Goal: Check status: Check status

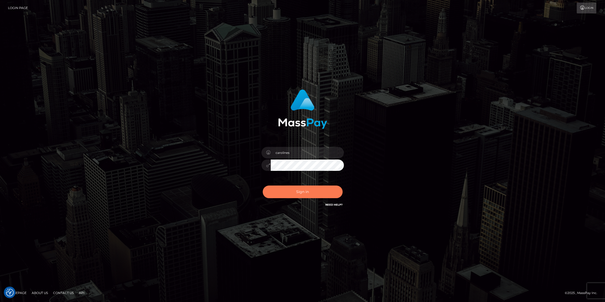
click at [303, 188] on button "Sign in" at bounding box center [303, 192] width 80 height 13
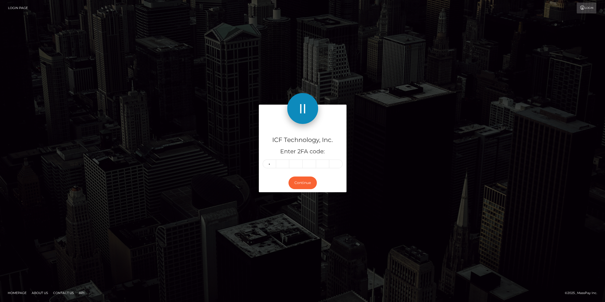
type input "2"
type input "7"
type input "8"
type input "9"
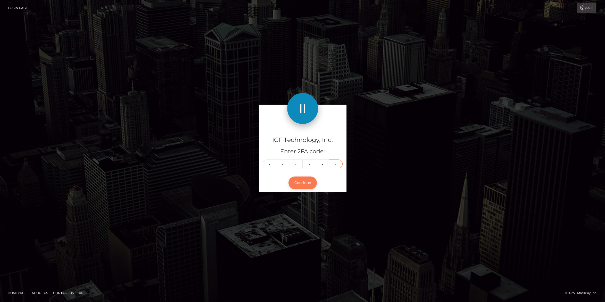
type input "1"
click at [302, 186] on button "Continue" at bounding box center [302, 183] width 28 height 13
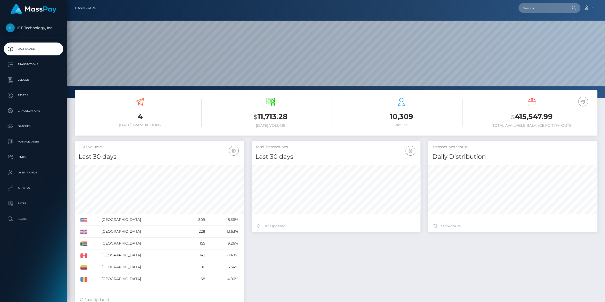
scroll to position [91, 169]
click at [26, 128] on p "Batches" at bounding box center [33, 126] width 55 height 8
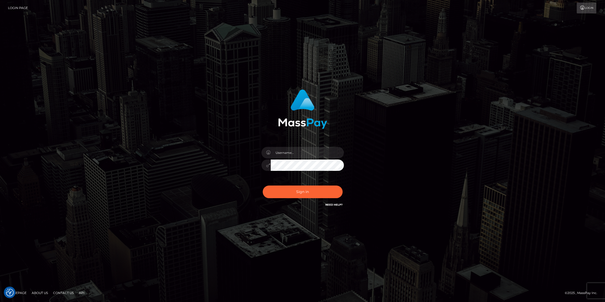
type input "carolines"
click at [309, 192] on button "Sign in" at bounding box center [303, 192] width 80 height 13
click at [299, 195] on button "Sign in" at bounding box center [303, 192] width 80 height 13
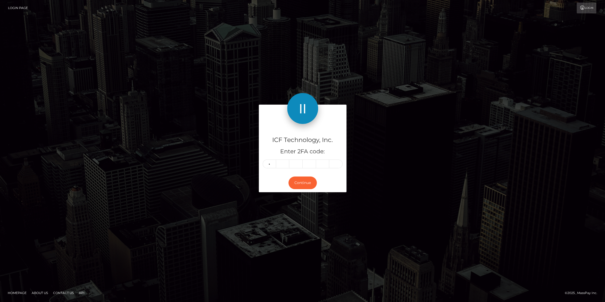
type input "4"
type input "6"
type input "7"
type input "0"
type input "8"
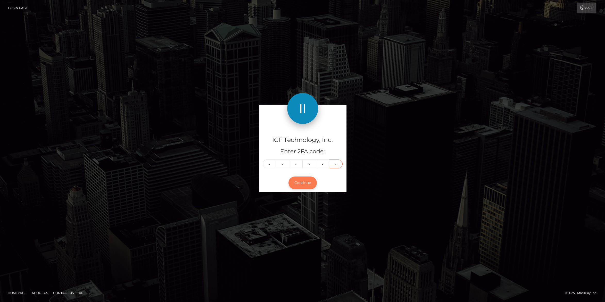
type input "3"
click at [307, 181] on button "Continue" at bounding box center [302, 183] width 28 height 13
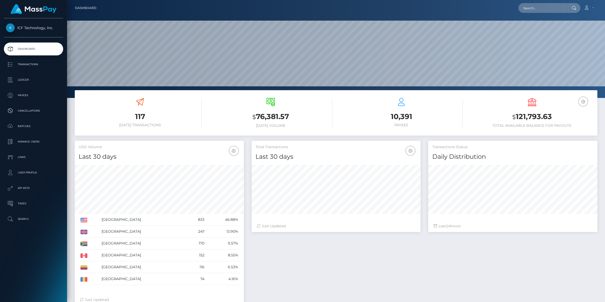
scroll to position [91, 169]
drag, startPoint x: 18, startPoint y: 124, endPoint x: 73, endPoint y: 97, distance: 60.6
click at [19, 124] on p "Batches" at bounding box center [33, 126] width 55 height 8
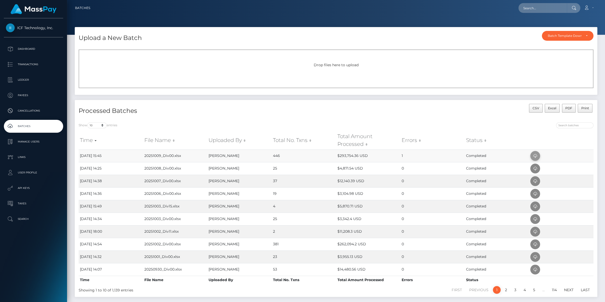
click at [536, 155] on icon at bounding box center [535, 156] width 6 height 6
click at [23, 48] on p "Dashboard" at bounding box center [33, 49] width 55 height 8
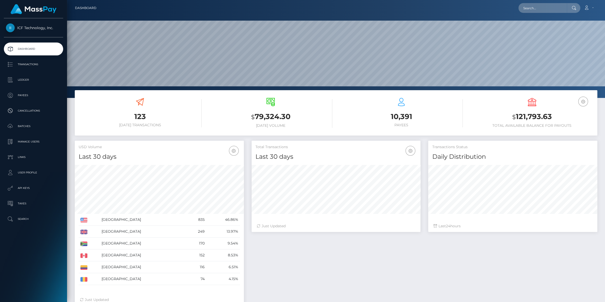
scroll to position [91, 169]
